Goal: Understand process/instructions

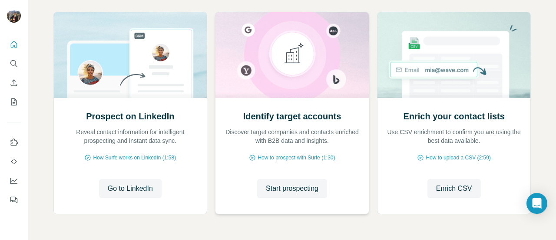
scroll to position [83, 0]
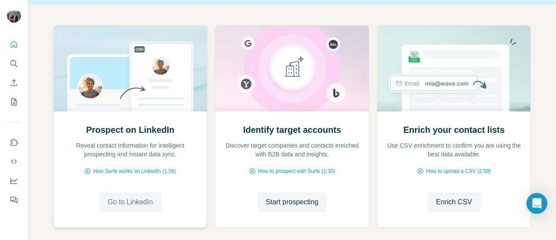
click at [132, 203] on span "Go to LinkedIn" at bounding box center [130, 201] width 45 height 10
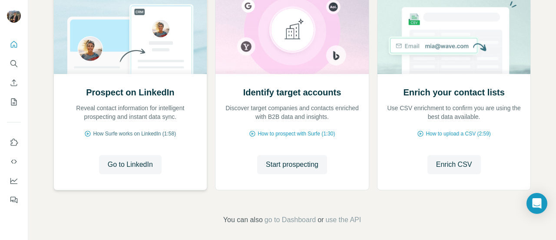
scroll to position [126, 0]
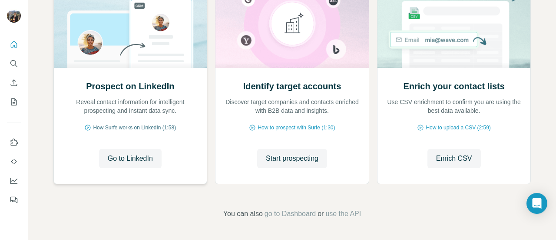
click at [149, 129] on span "How Surfe works on LinkedIn (1:58)" at bounding box center [134, 127] width 83 height 8
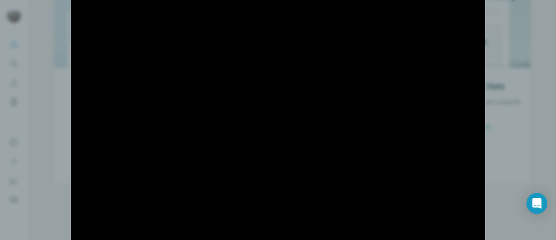
click at [500, 179] on div at bounding box center [278, 120] width 556 height 240
